Goal: Information Seeking & Learning: Learn about a topic

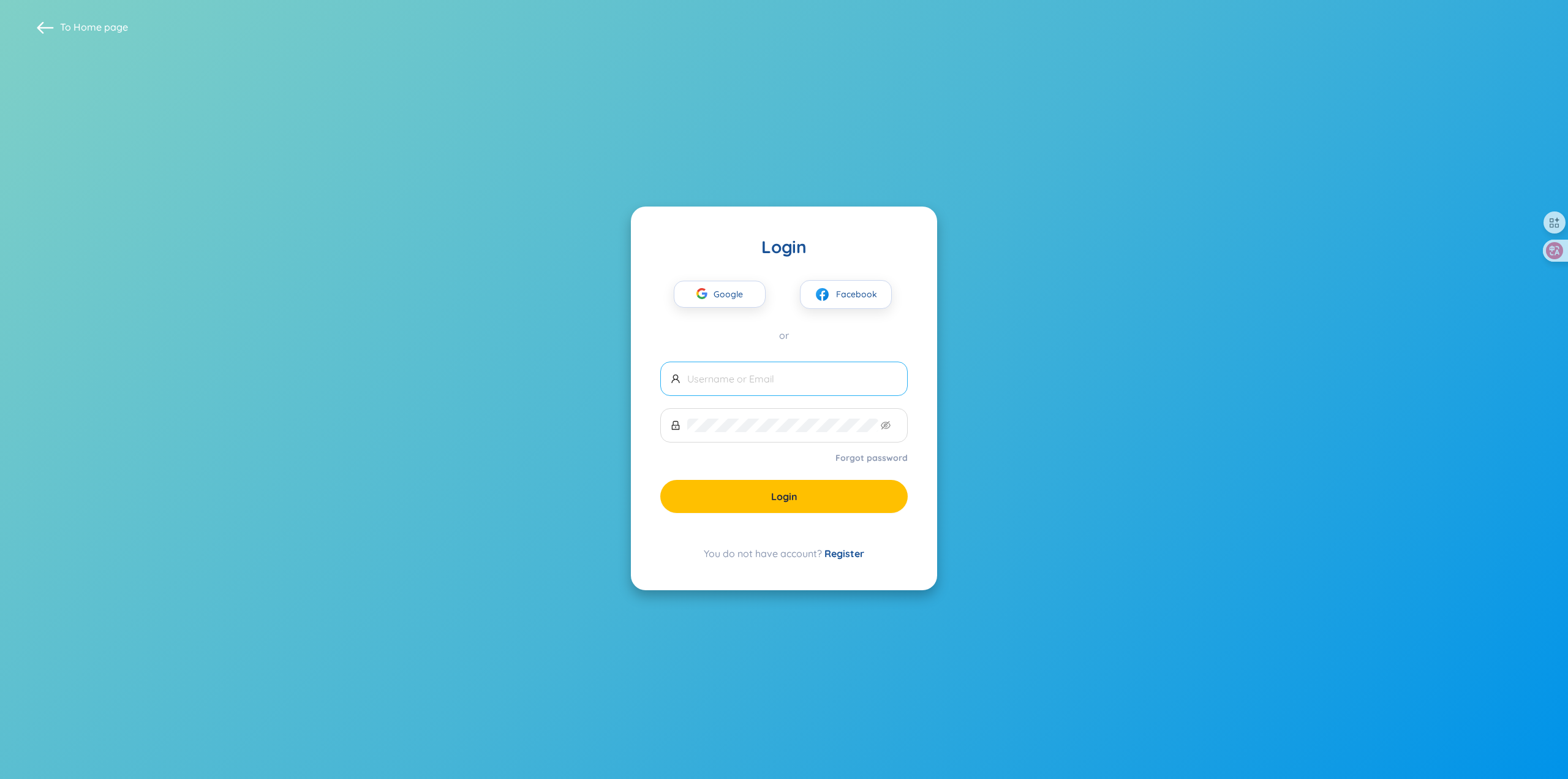
click at [764, 369] on span at bounding box center [784, 379] width 248 height 34
click at [726, 298] on span "Google" at bounding box center [731, 294] width 35 height 26
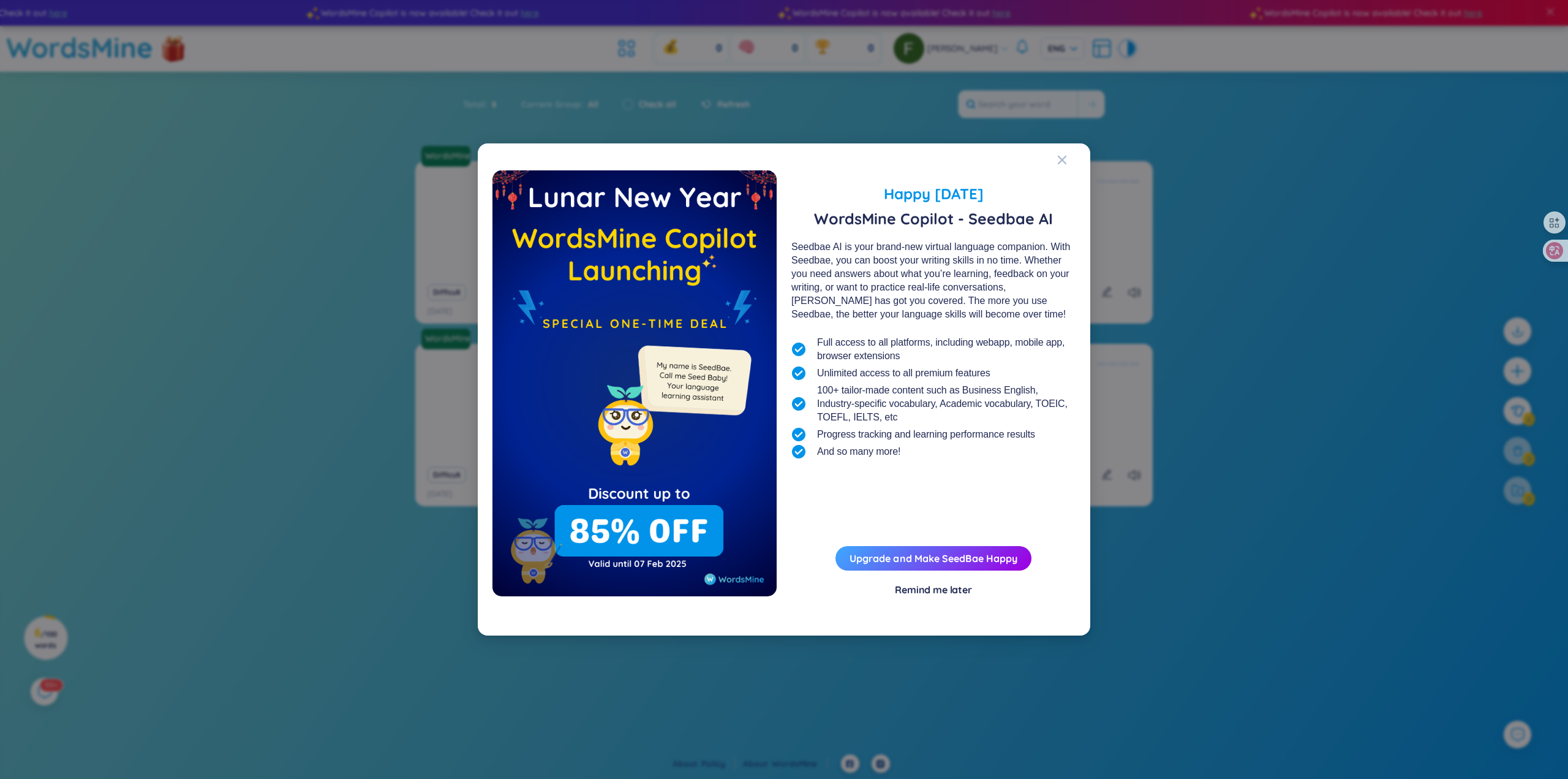
click at [932, 586] on div "Remind me later" at bounding box center [934, 589] width 77 height 13
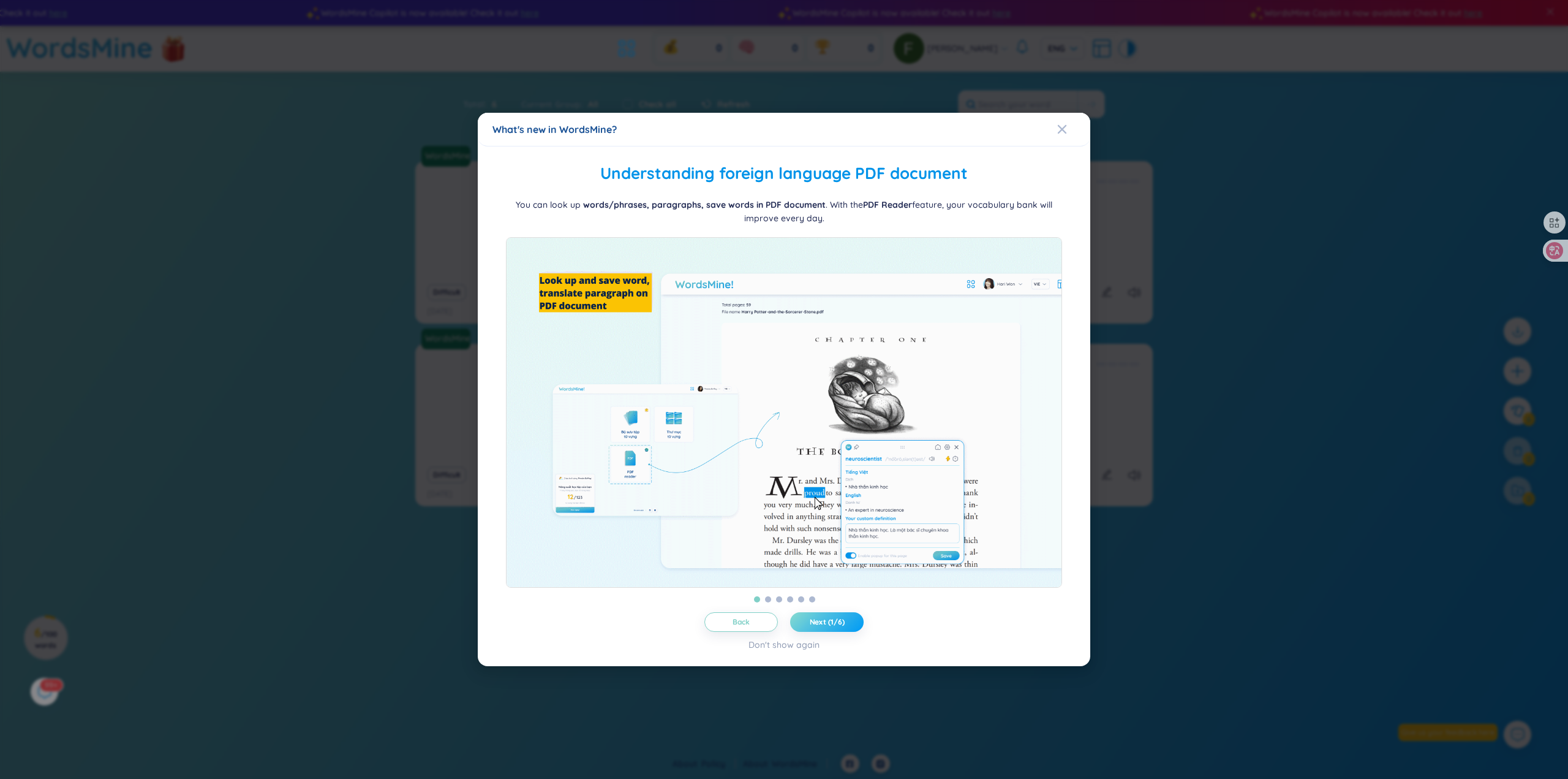
click at [845, 626] on button "Next (1/6)" at bounding box center [827, 622] width 73 height 20
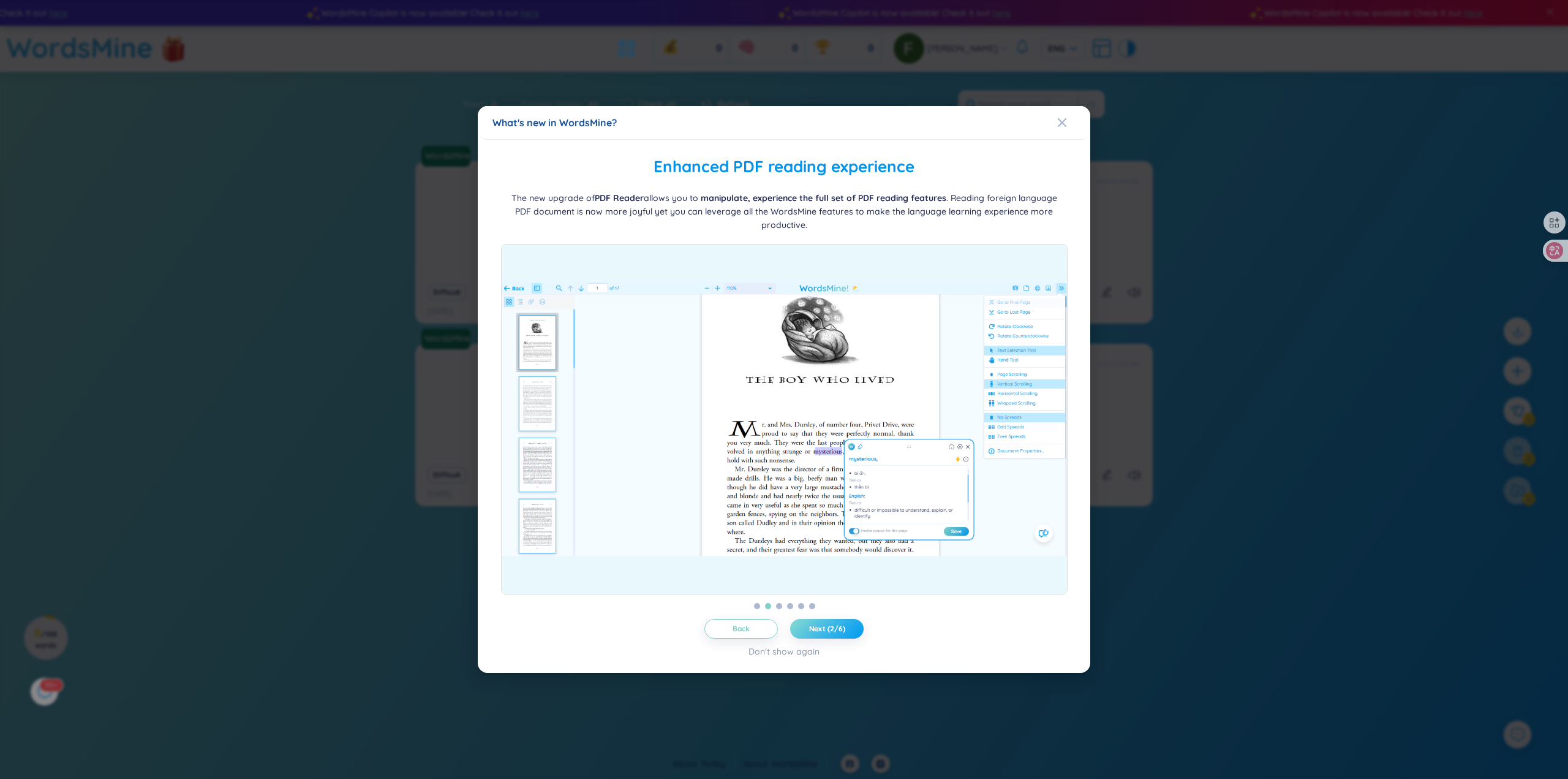
click at [846, 627] on button "Next (2/6)" at bounding box center [827, 628] width 73 height 20
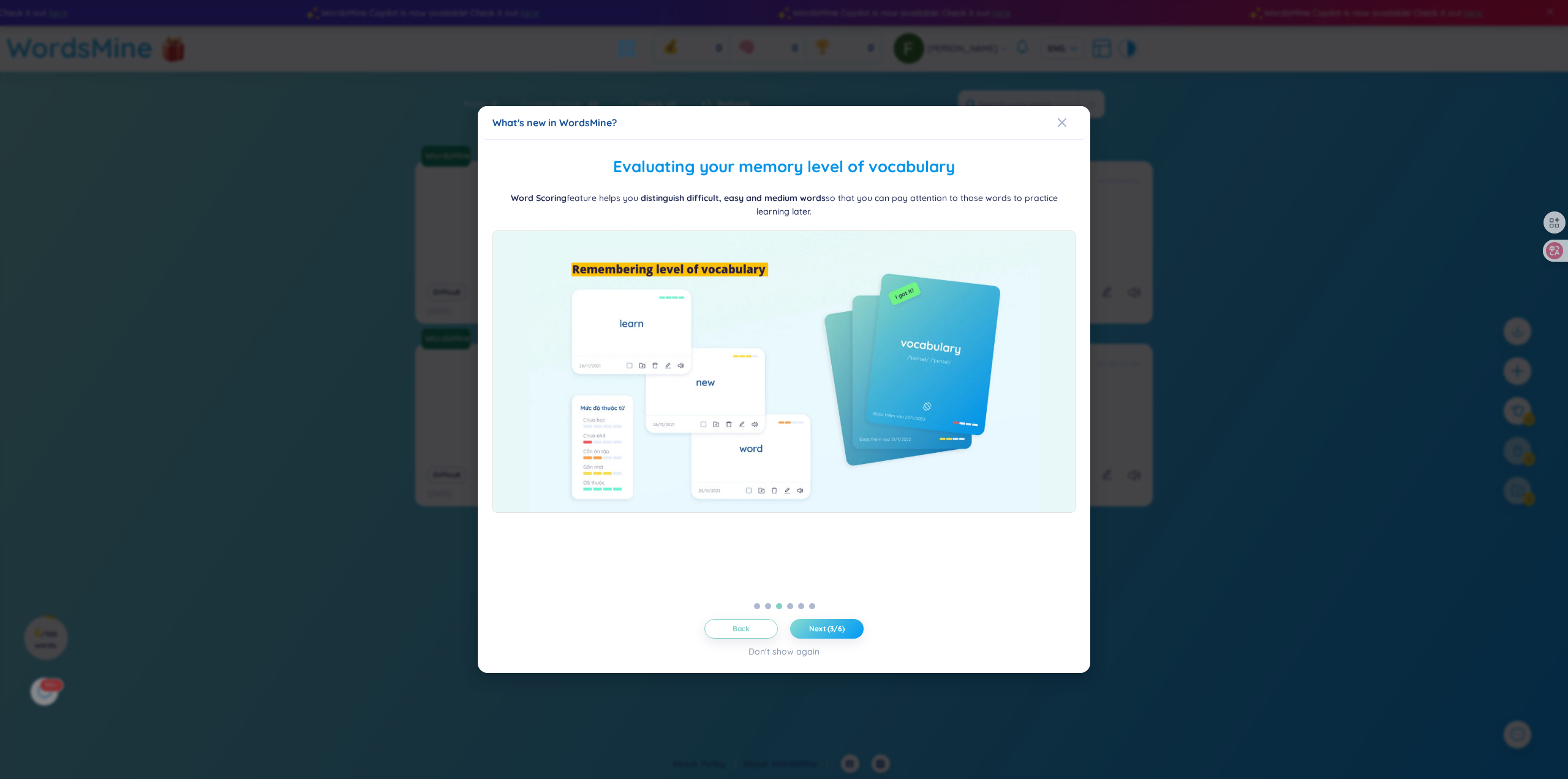
click at [846, 627] on button "Next (3/6)" at bounding box center [827, 628] width 73 height 20
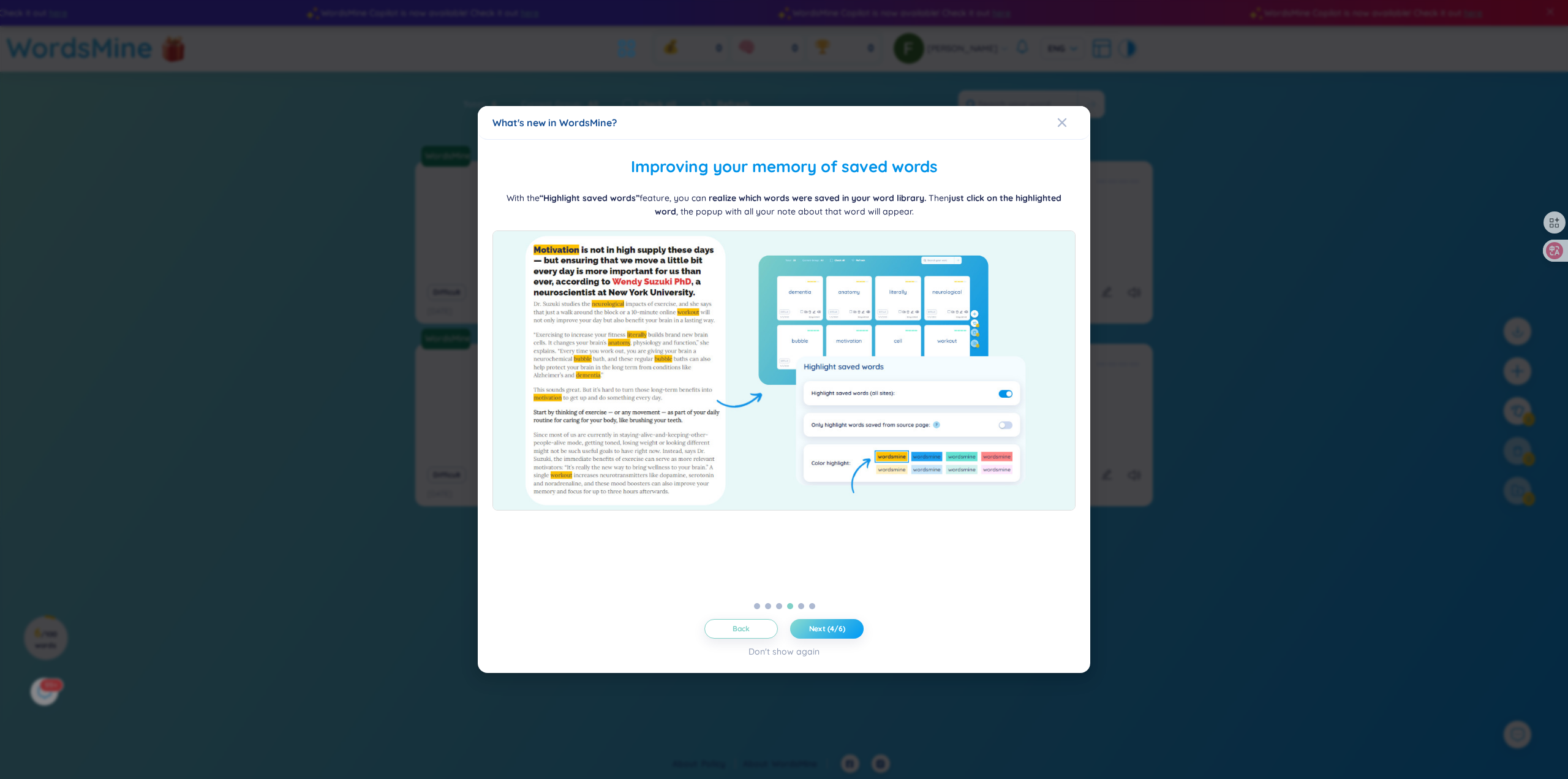
click at [846, 627] on button "Next (4/6)" at bounding box center [827, 628] width 73 height 20
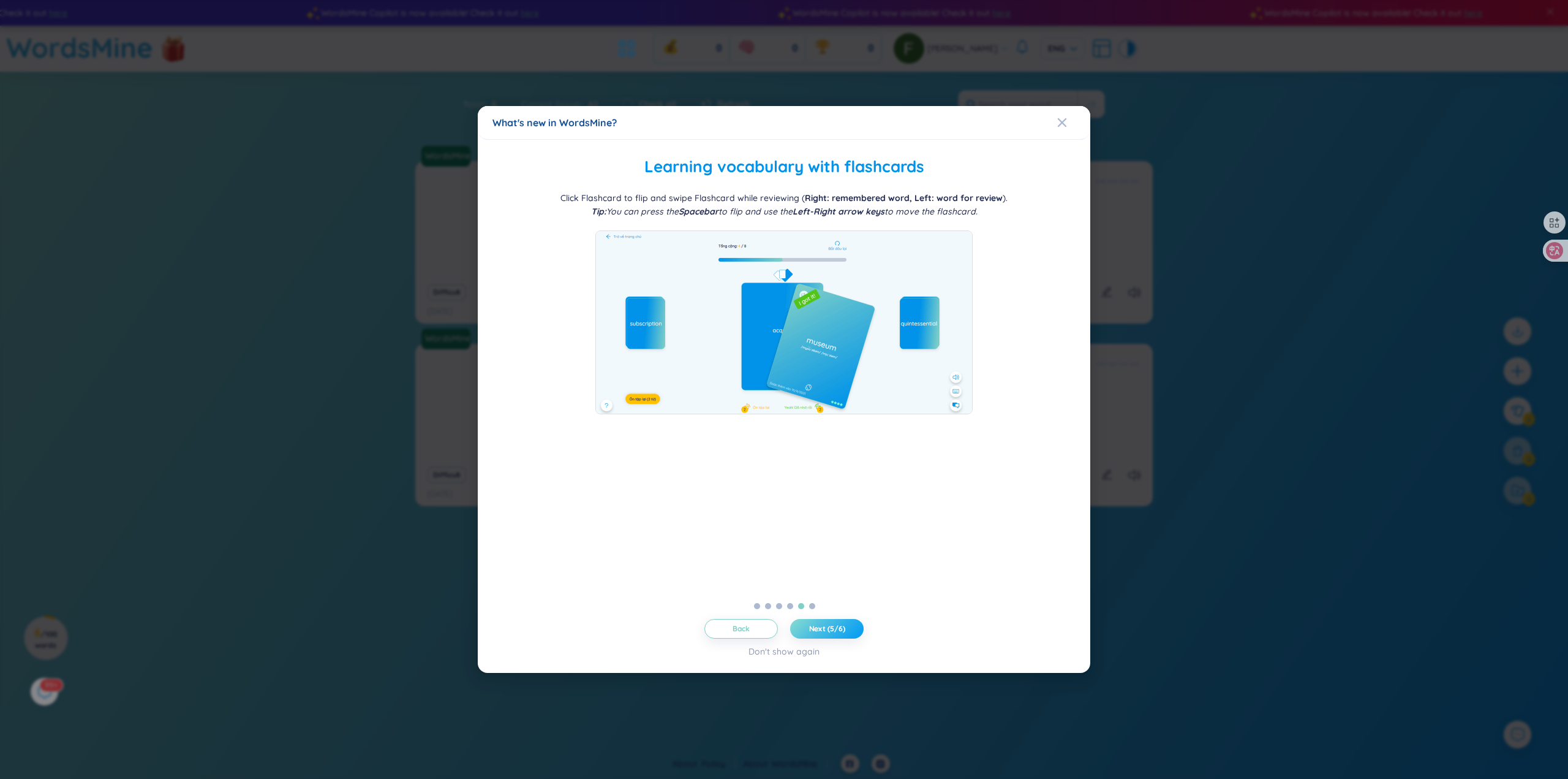
click at [847, 627] on button "Next (5/6)" at bounding box center [827, 628] width 73 height 20
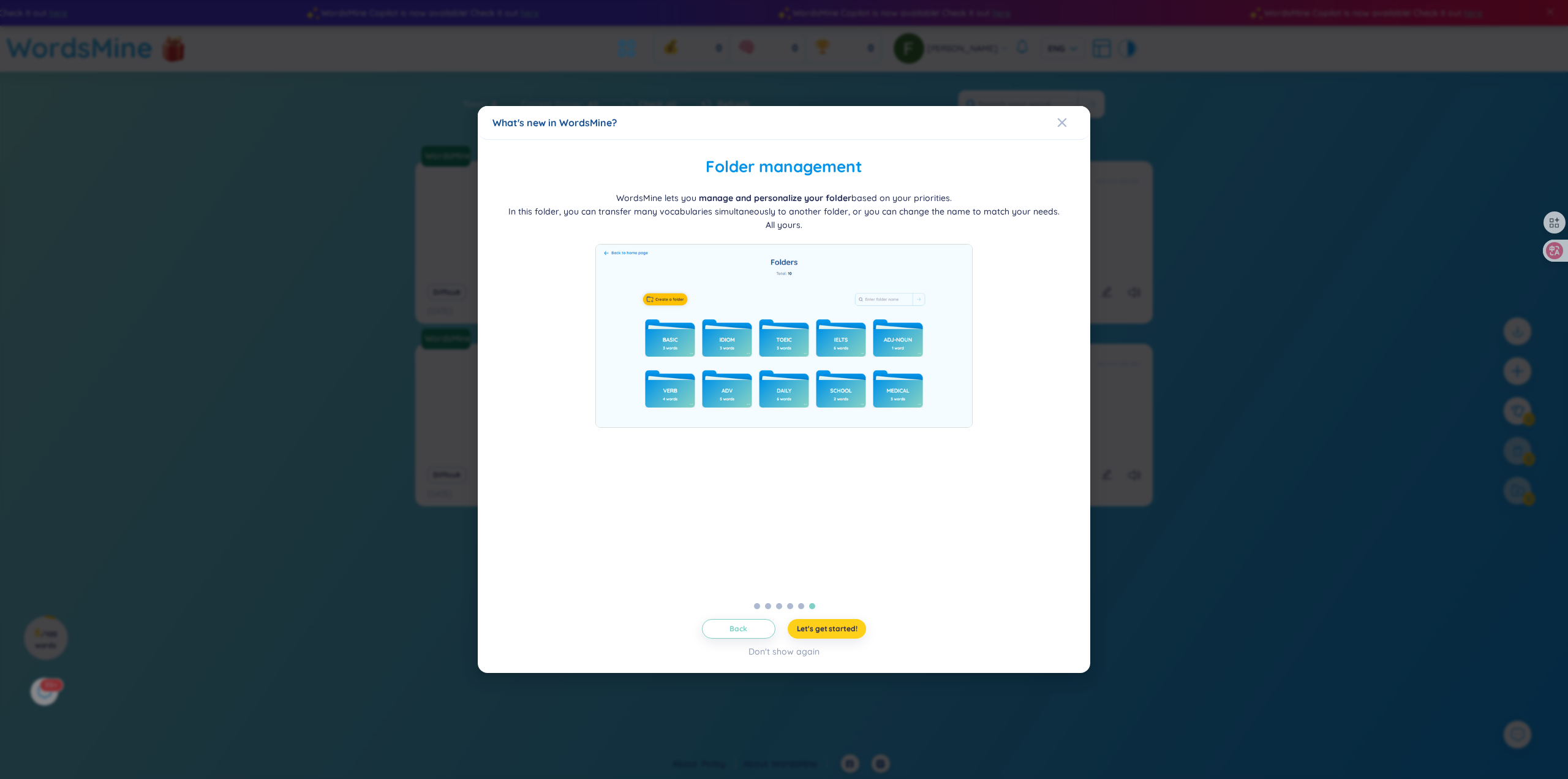
click at [847, 627] on span "Let's get started!" at bounding box center [827, 628] width 61 height 10
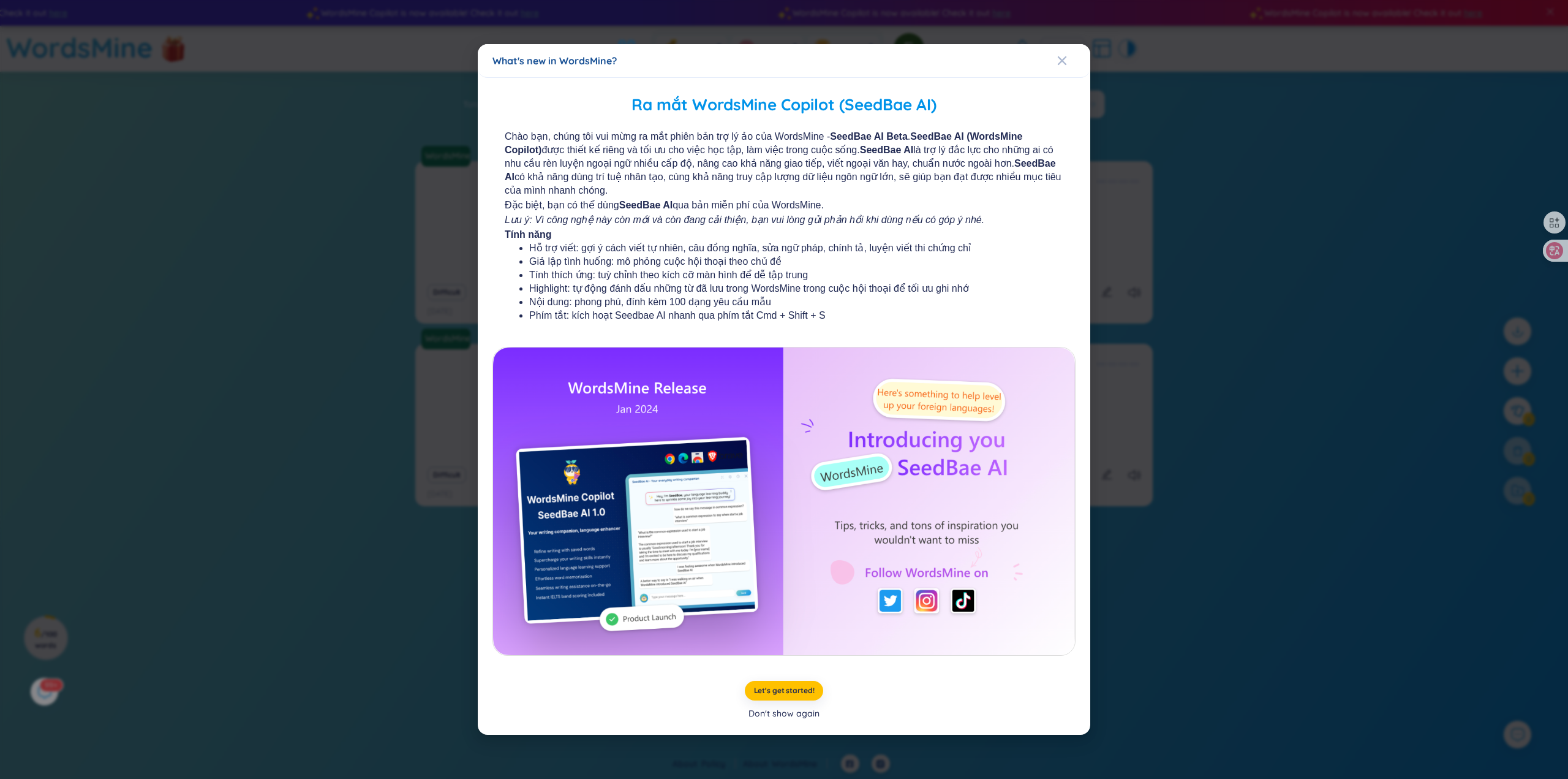
click at [792, 714] on div "Don't show again" at bounding box center [784, 713] width 71 height 13
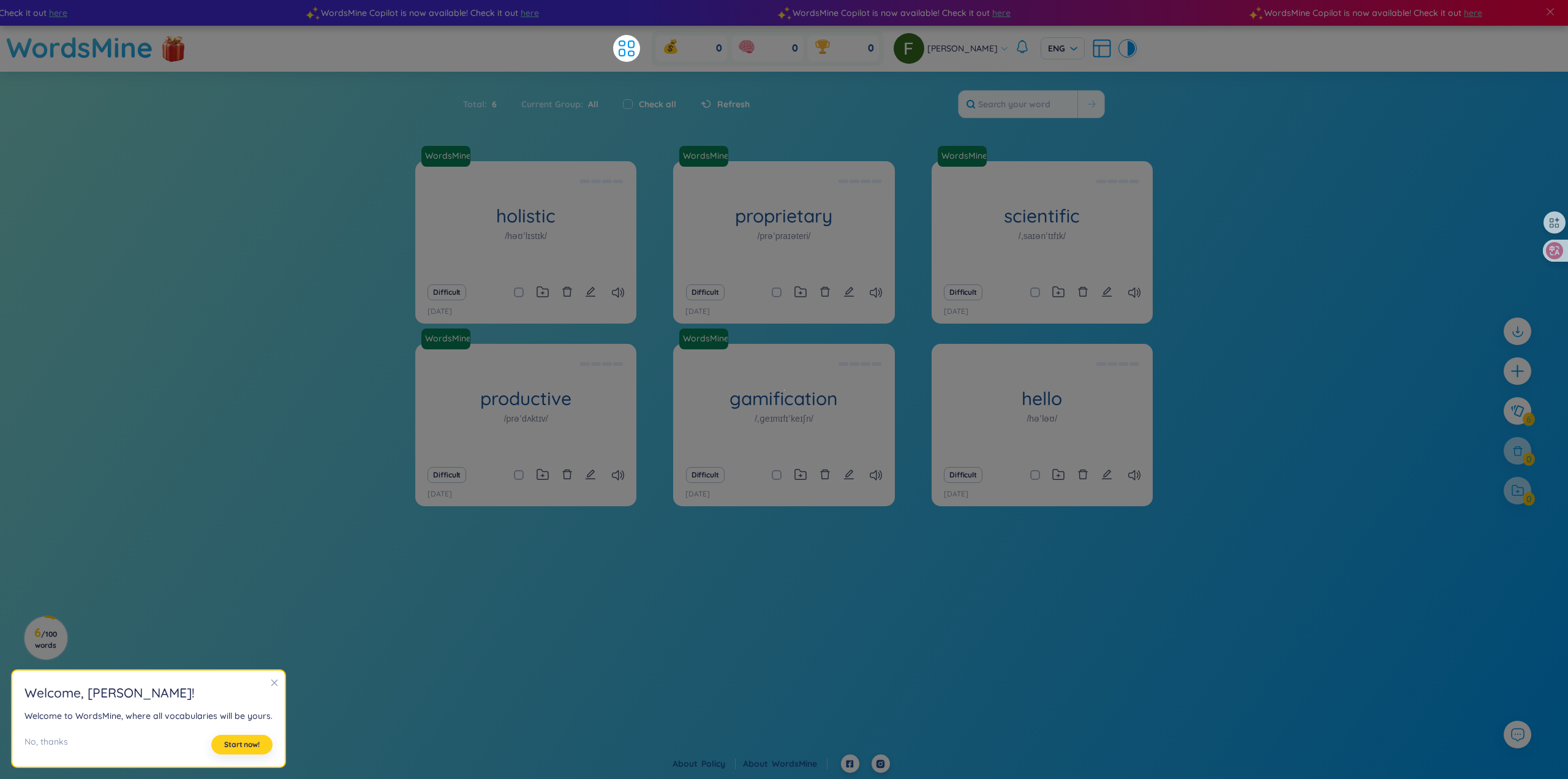
click at [237, 745] on span "Start now!" at bounding box center [242, 744] width 35 height 10
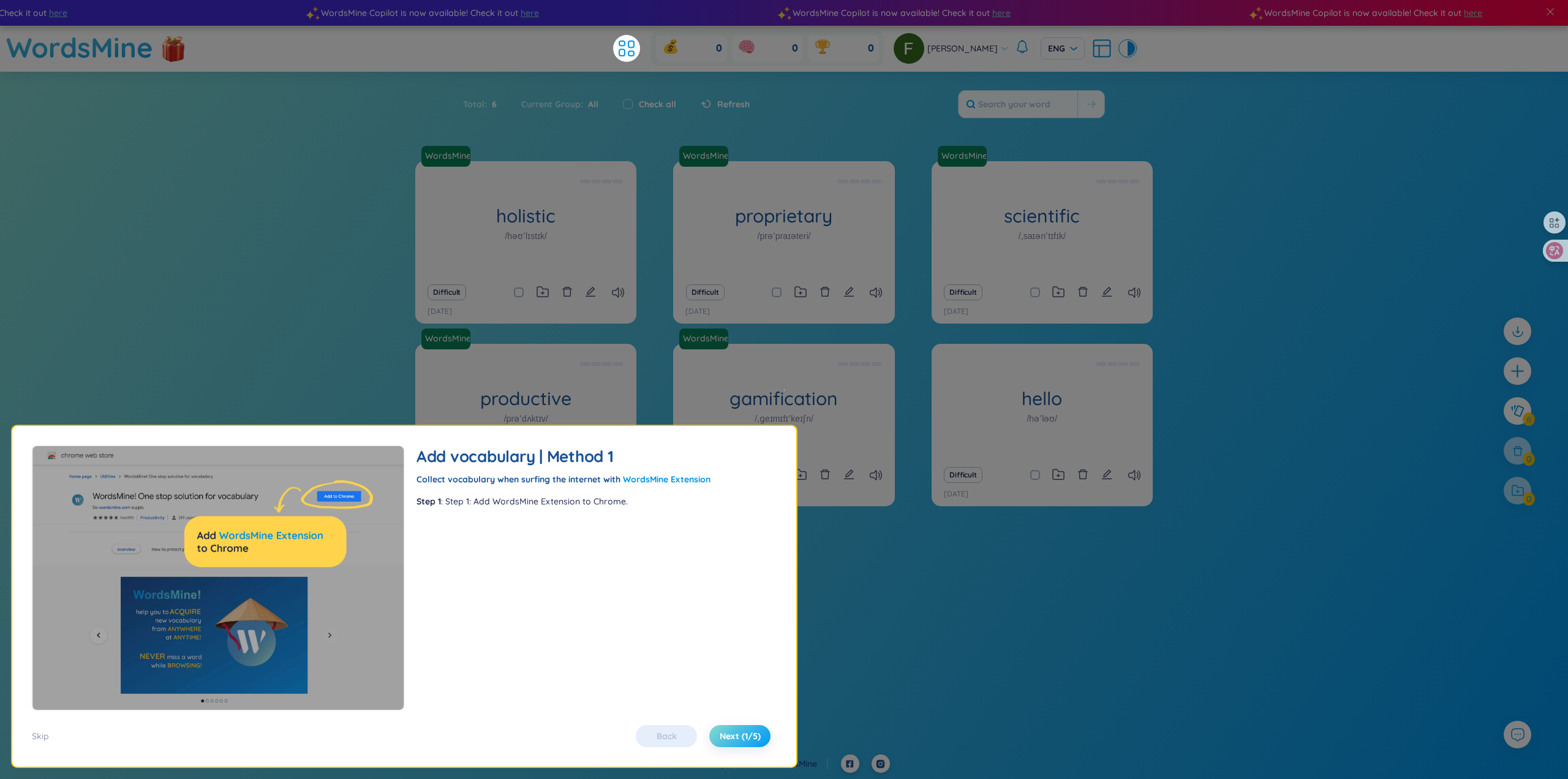
click at [744, 734] on span "Next (1/5)" at bounding box center [740, 735] width 41 height 12
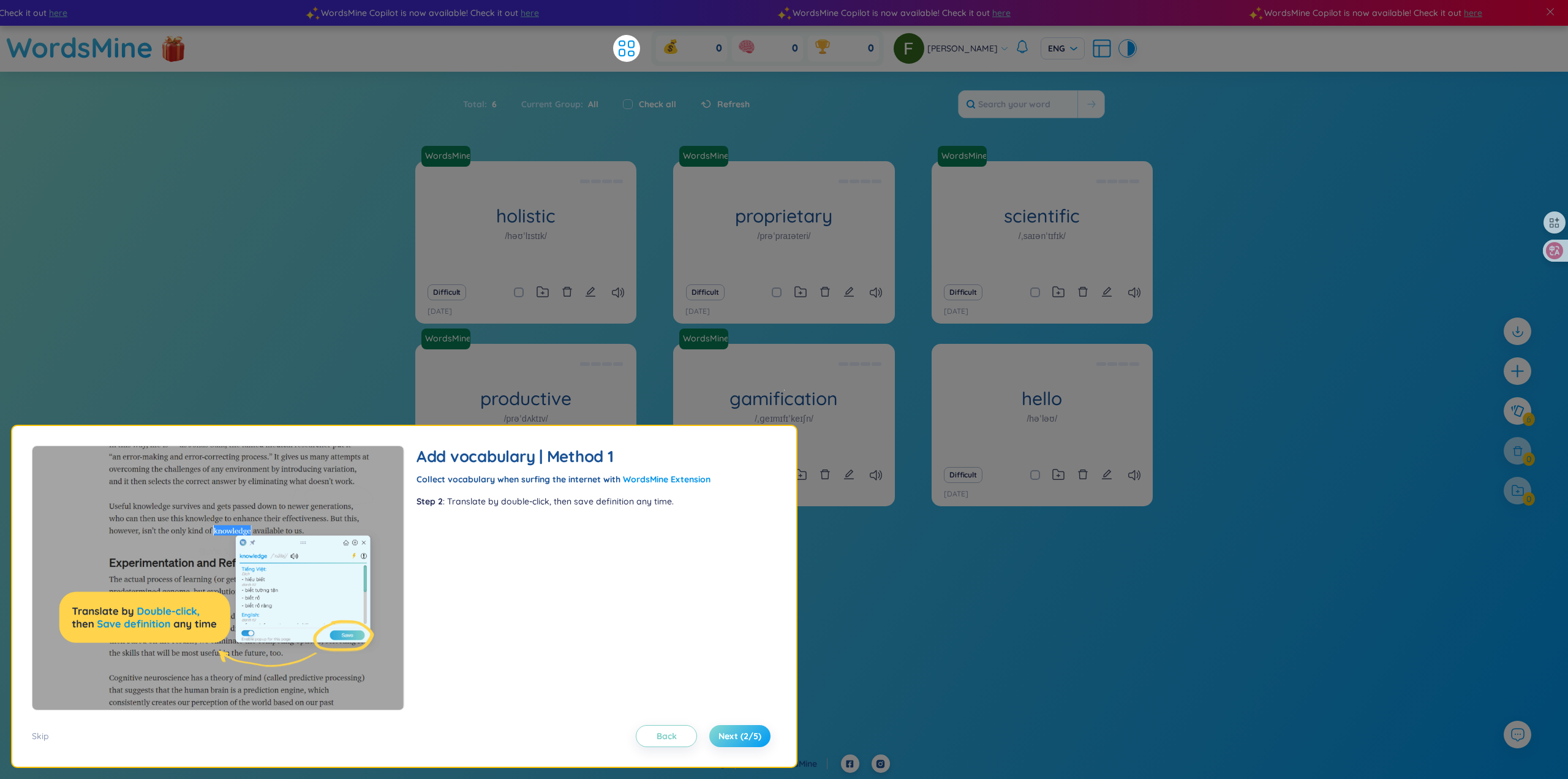
click at [744, 734] on span "Next (2/5)" at bounding box center [740, 735] width 43 height 12
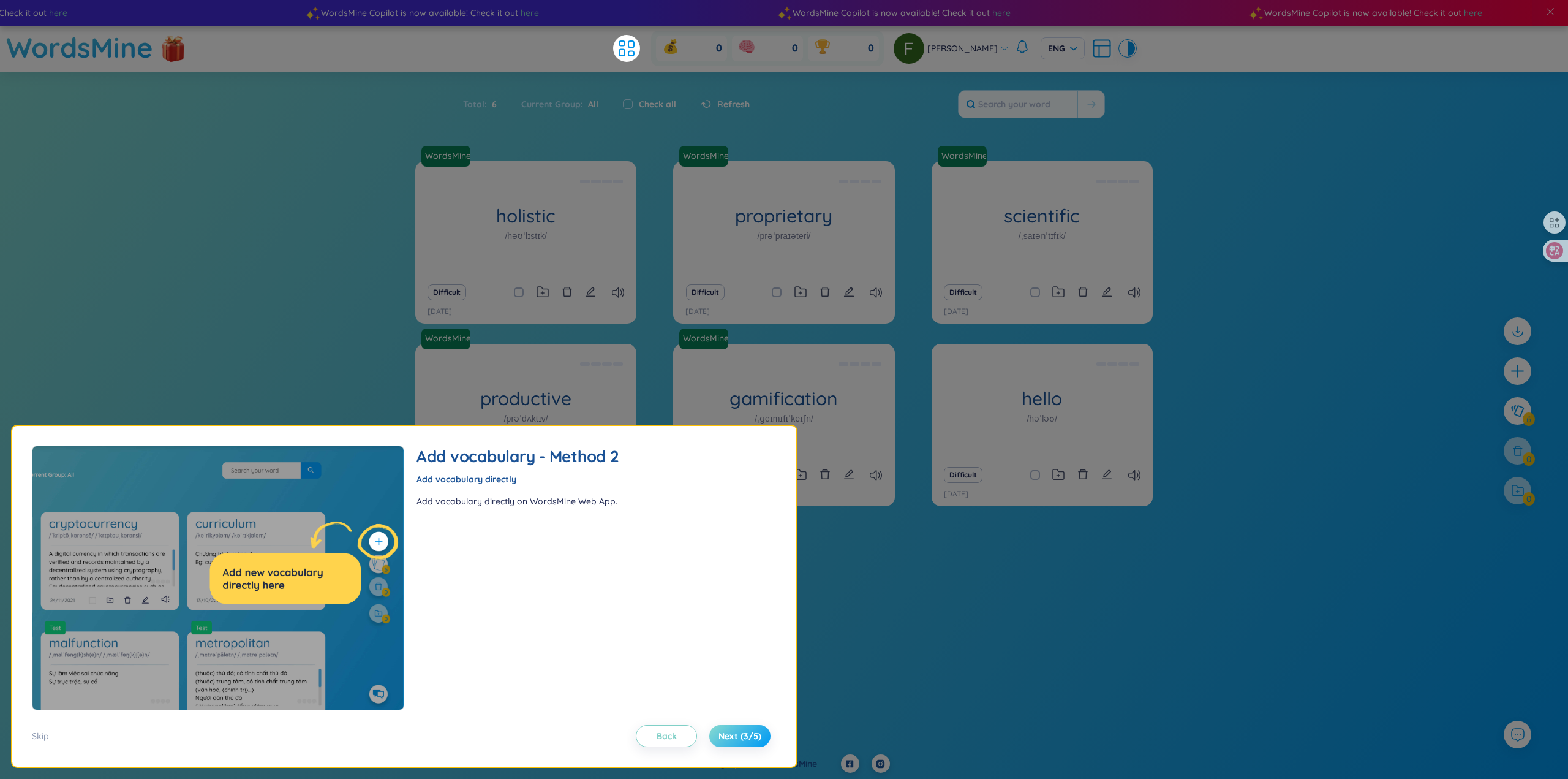
click at [743, 734] on span "Next (3/5)" at bounding box center [740, 735] width 43 height 12
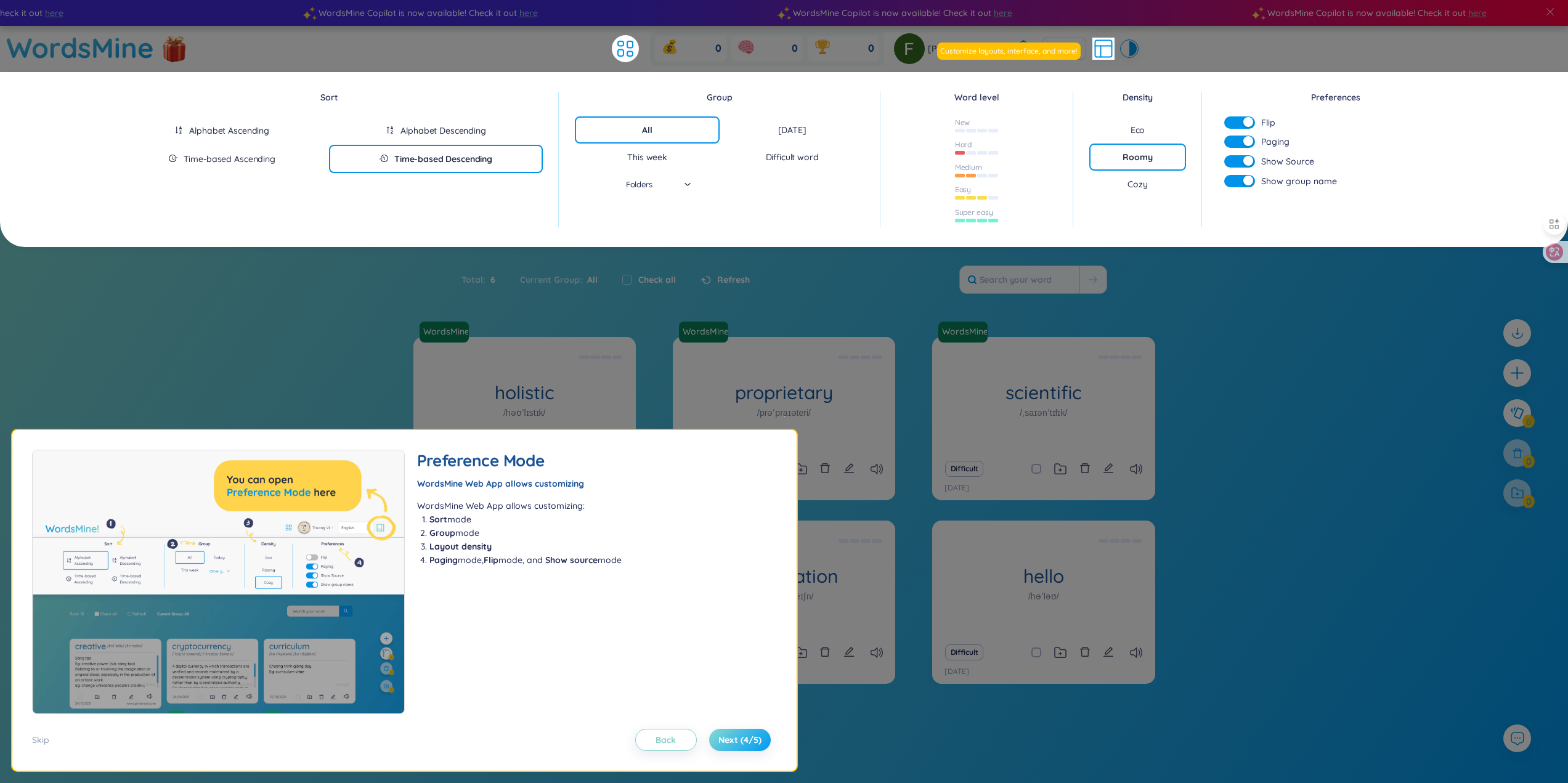
click at [747, 738] on span "Next (4/5)" at bounding box center [740, 739] width 43 height 12
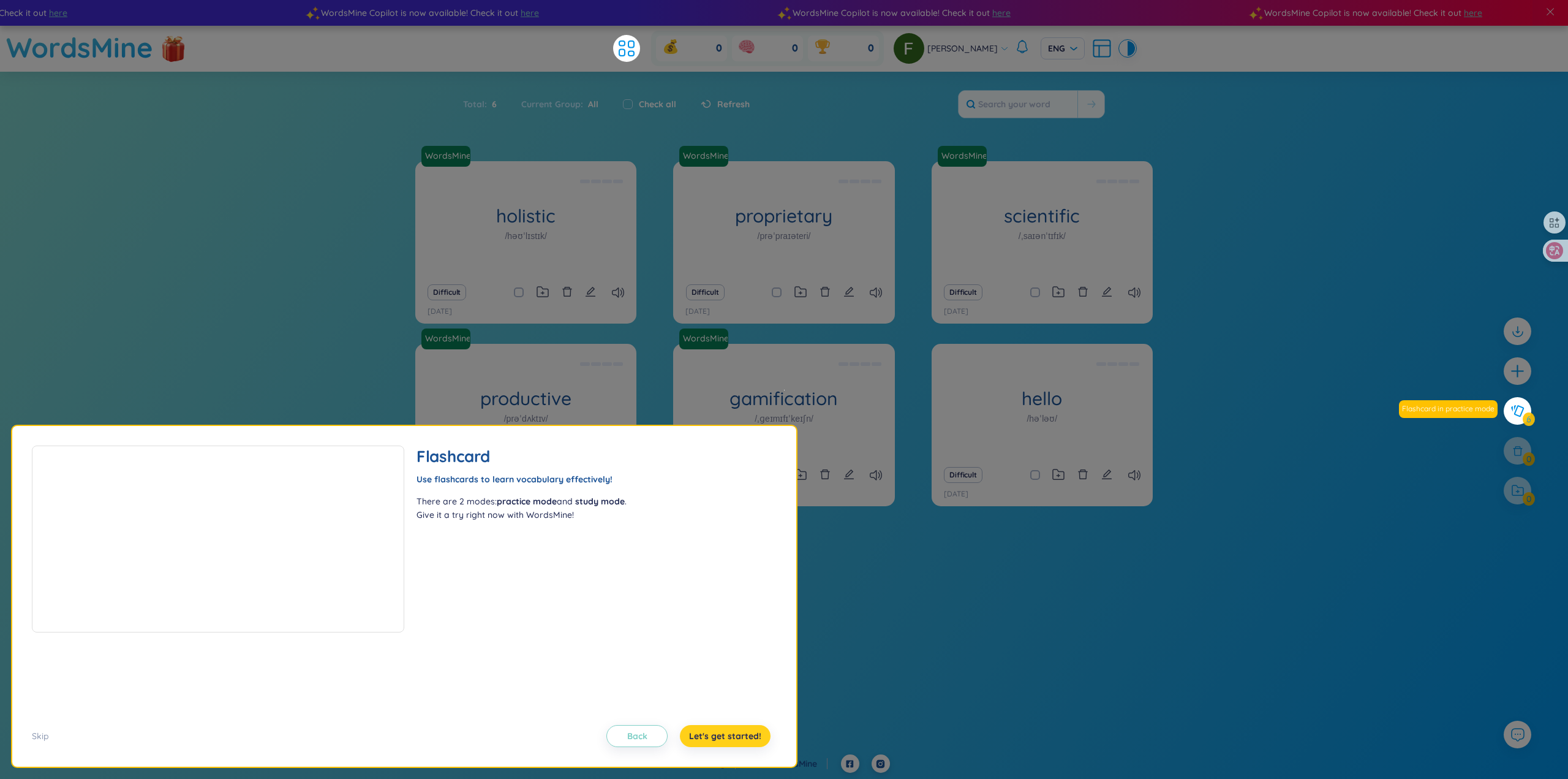
click at [743, 734] on span "Let's get started!" at bounding box center [725, 735] width 72 height 12
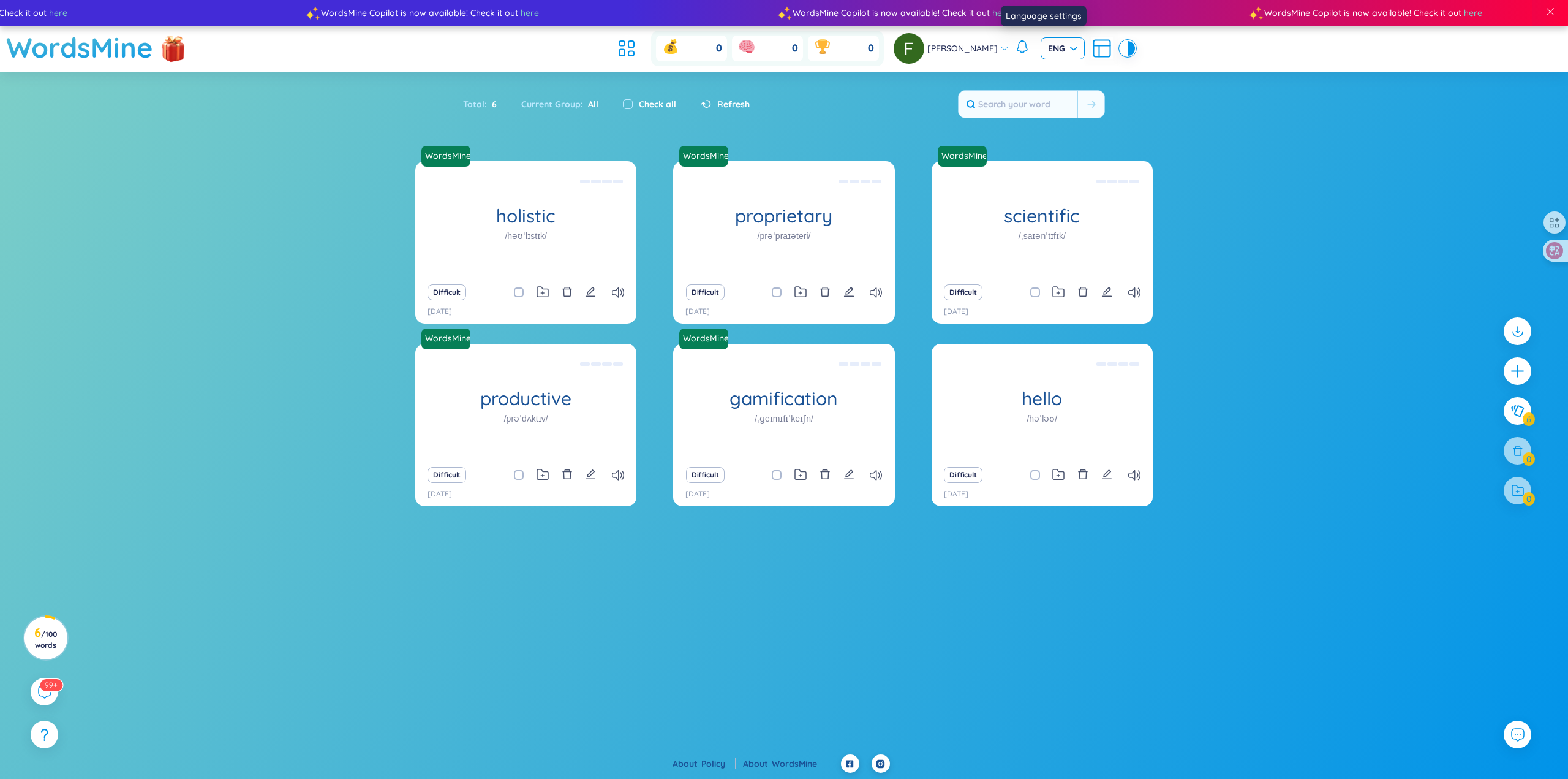
click at [1051, 47] on span "ENG" at bounding box center [1063, 48] width 29 height 12
click at [1188, 165] on div "WordsMine holistic /həʊˈlɪstɪk/ Toàn diện Eg: The holistic approach to healthca…" at bounding box center [784, 353] width 1568 height 385
click at [44, 632] on span "/ 100 words" at bounding box center [46, 640] width 22 height 20
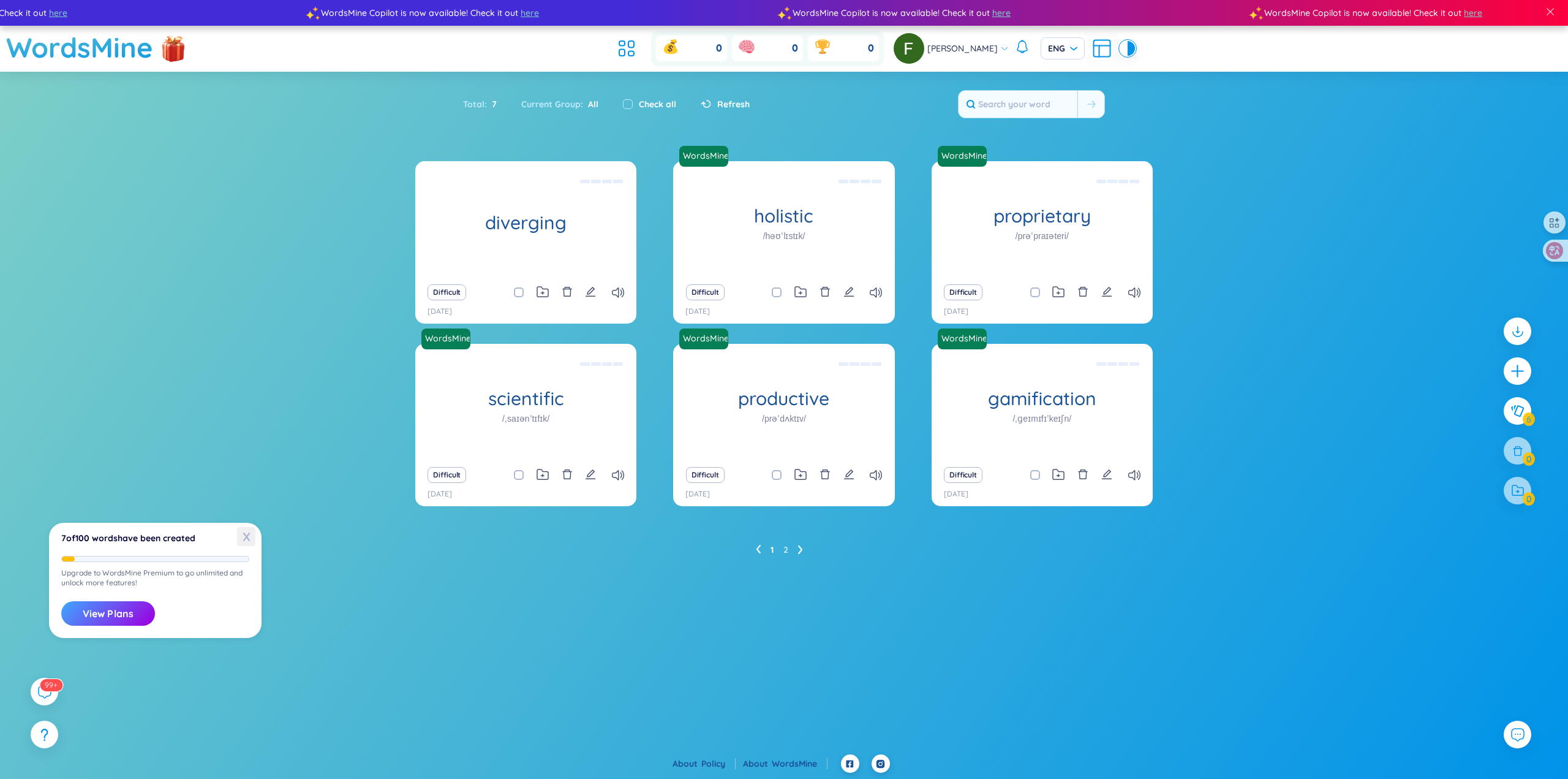
click at [241, 538] on span "X" at bounding box center [246, 536] width 18 height 19
